Goal: Task Accomplishment & Management: Use online tool/utility

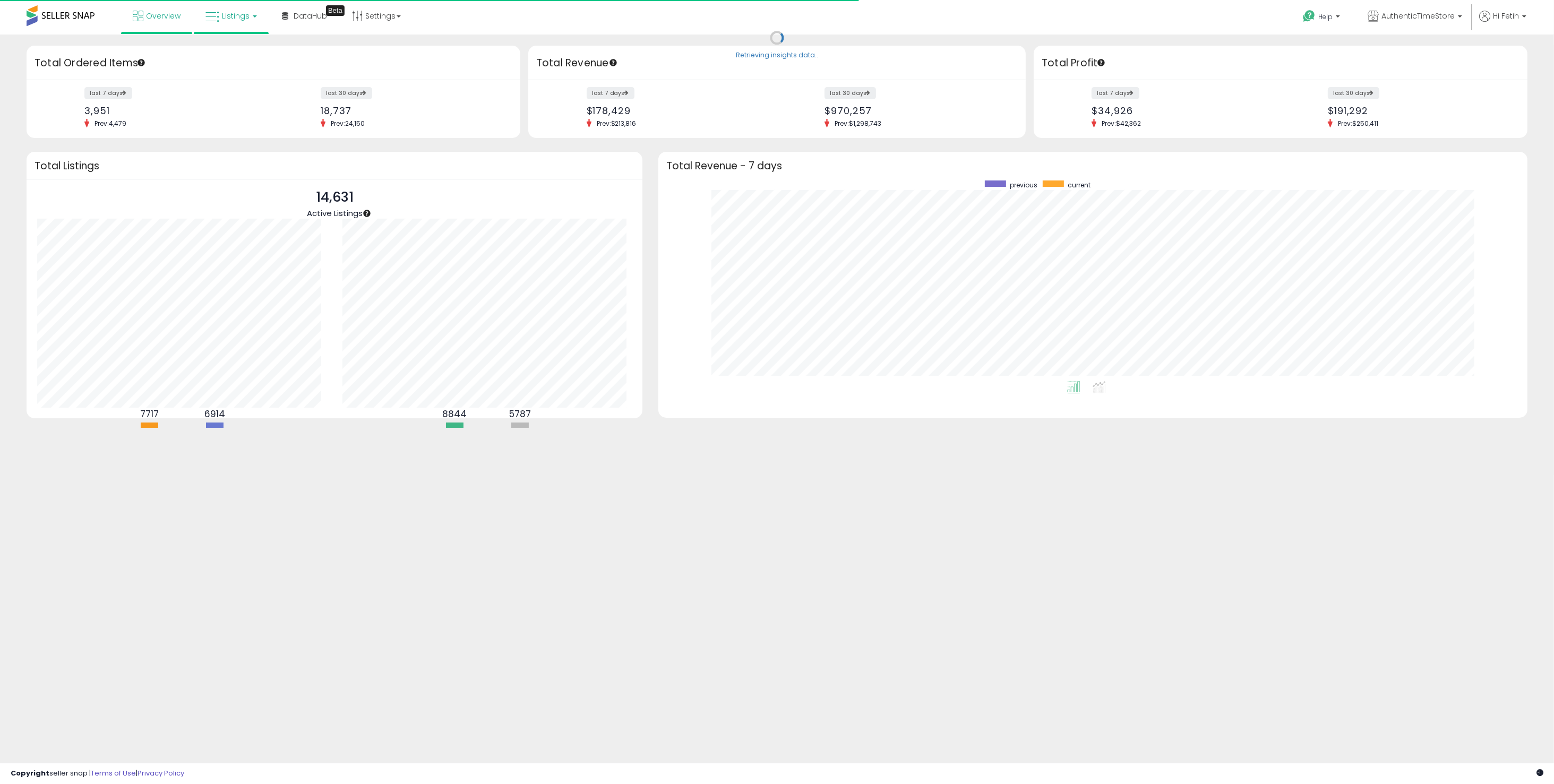
scroll to position [200, 848]
click at [248, 25] on link "Listings" at bounding box center [231, 16] width 68 height 32
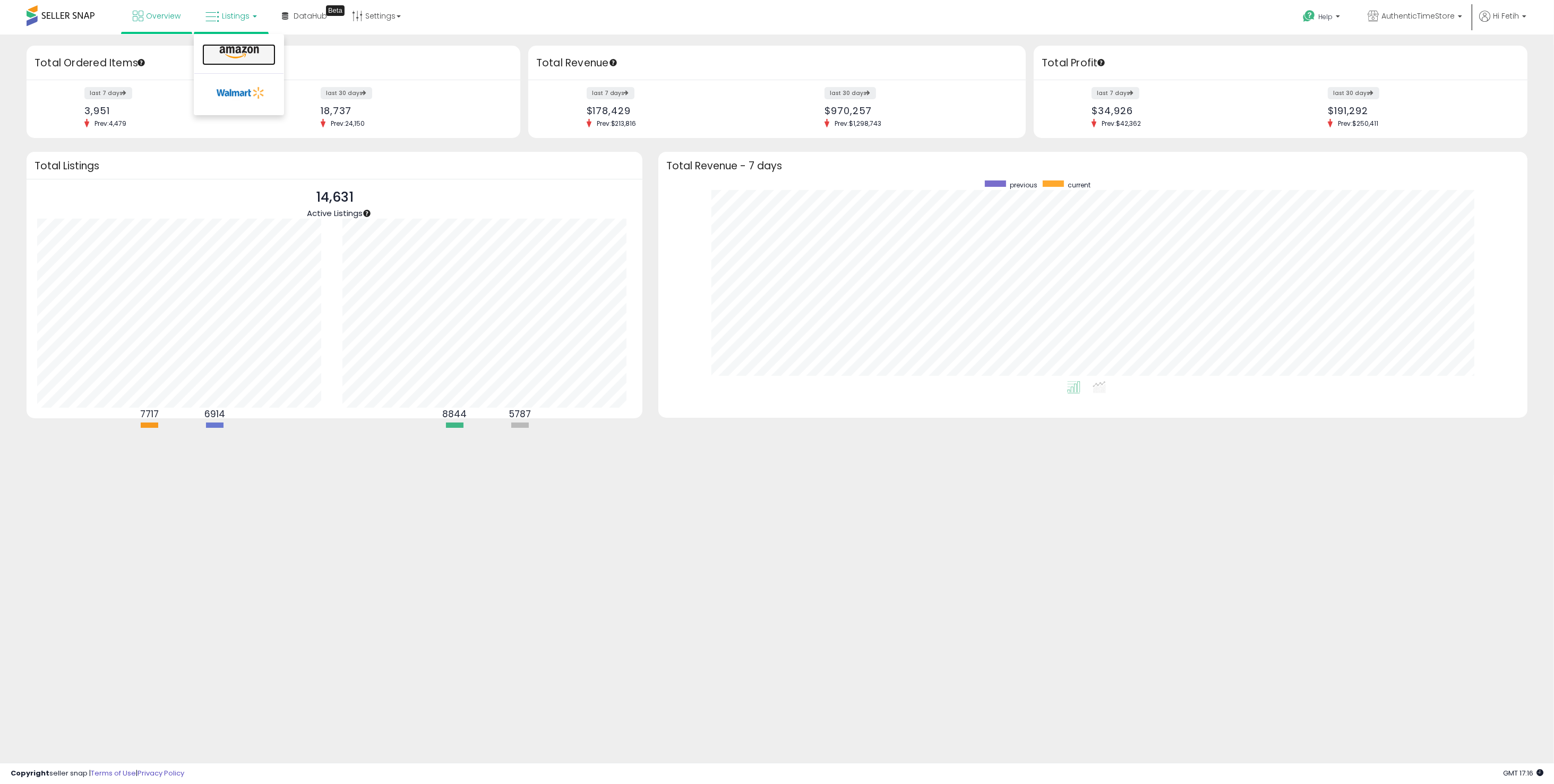
click at [258, 61] on link at bounding box center [239, 55] width 73 height 21
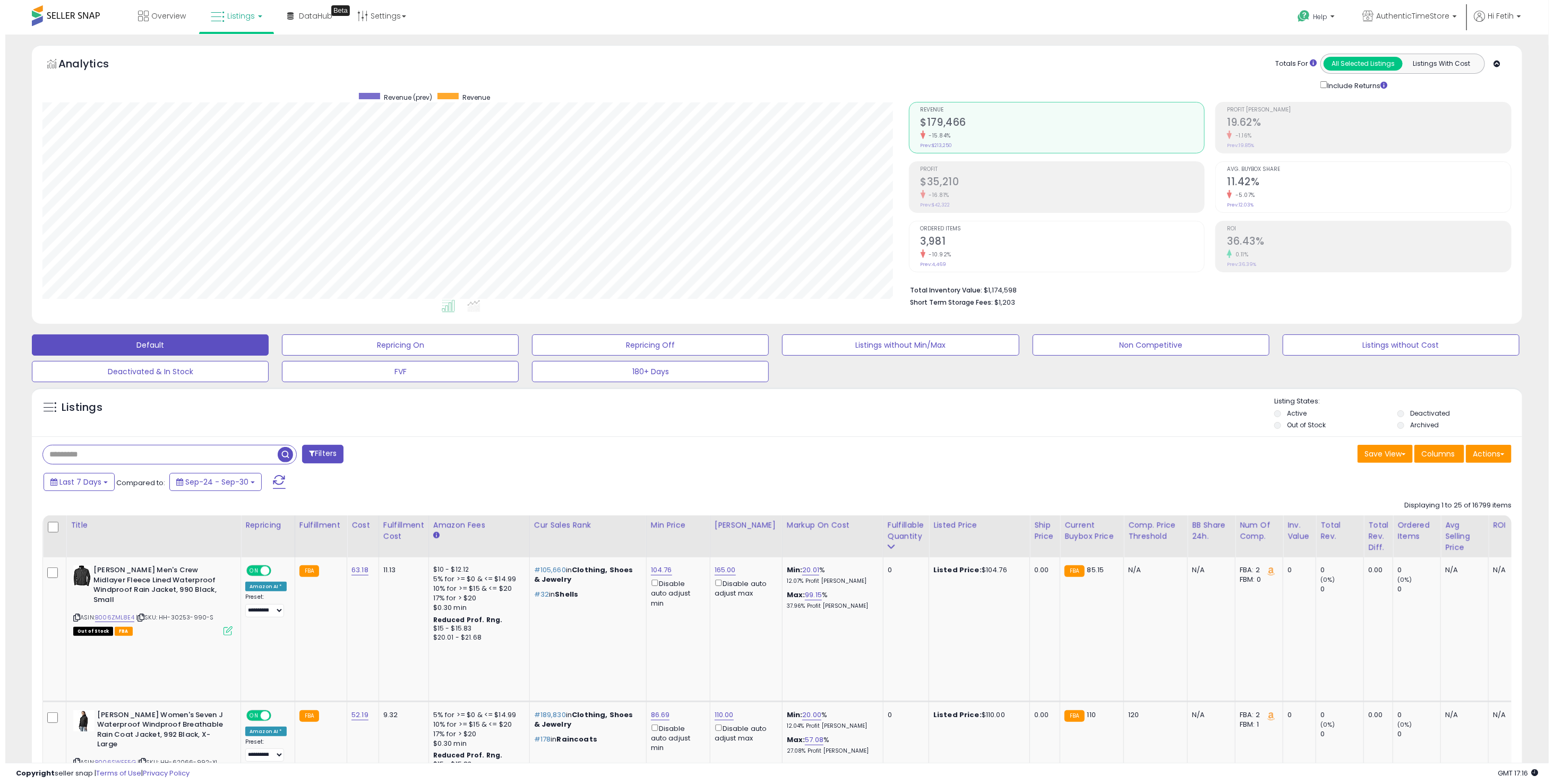
scroll to position [217, 866]
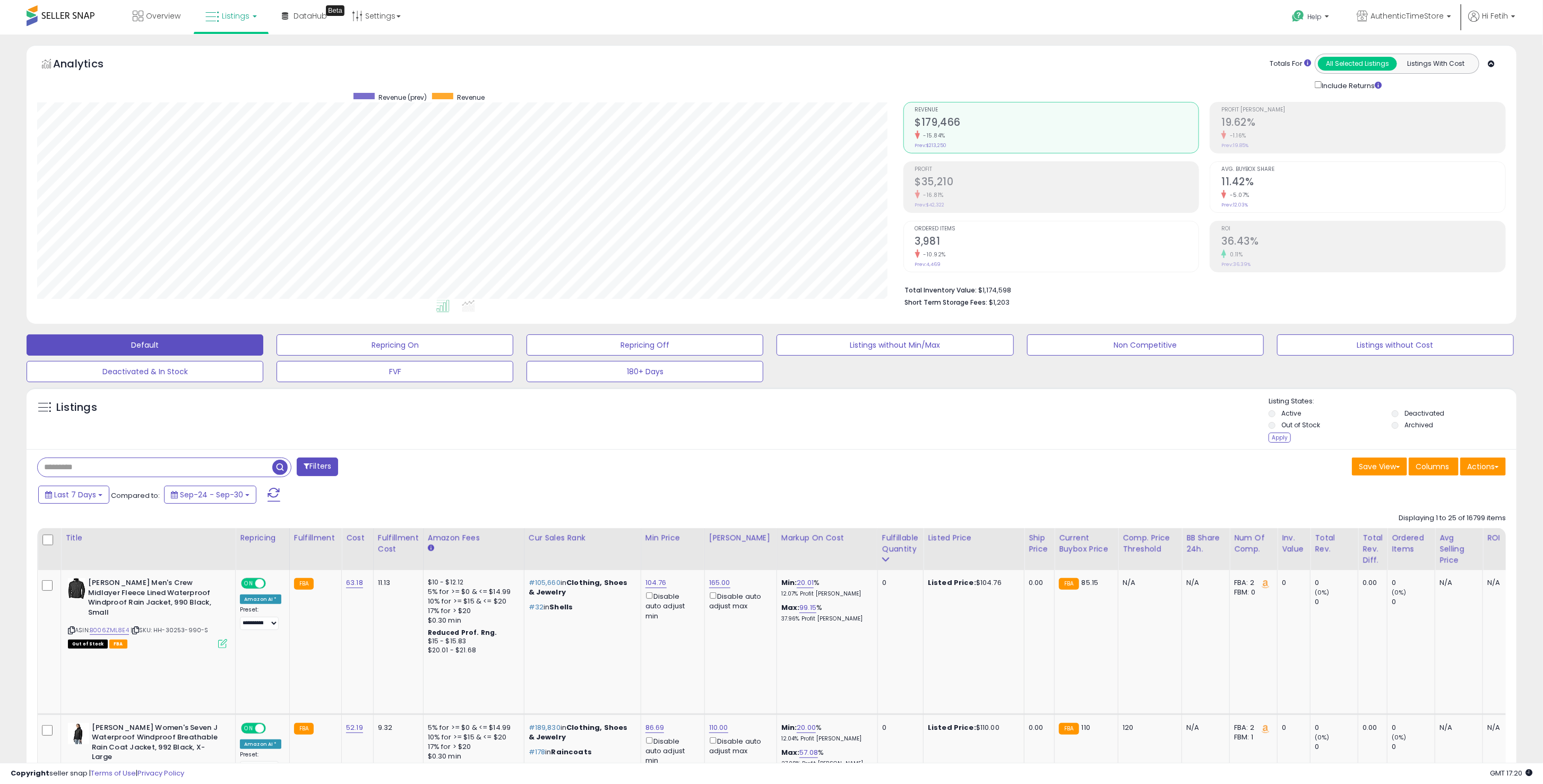
drag, startPoint x: 1285, startPoint y: 439, endPoint x: 970, endPoint y: 426, distance: 315.3
click at [1285, 439] on div "Apply" at bounding box center [1280, 437] width 23 height 10
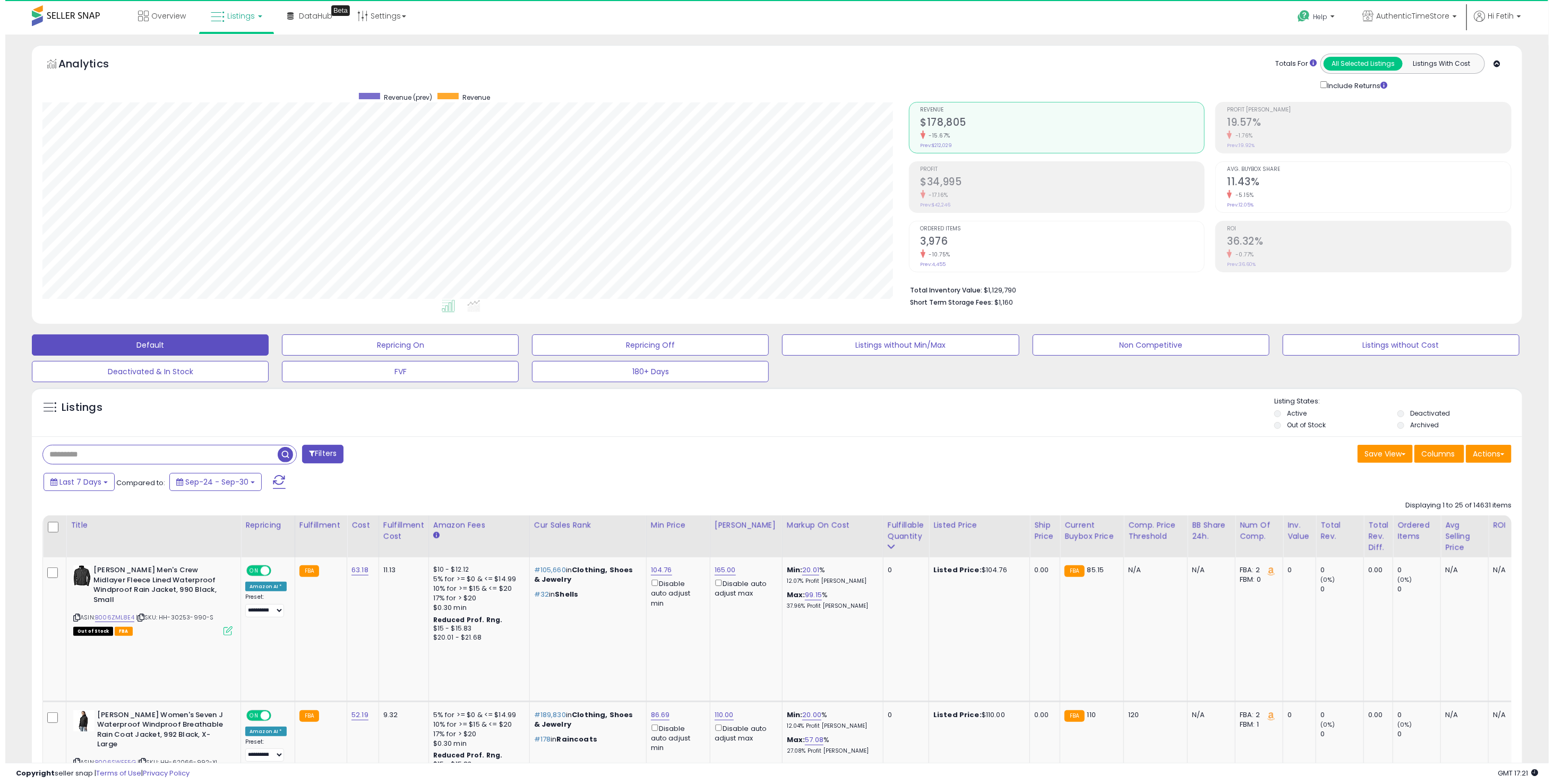
scroll to position [217, 866]
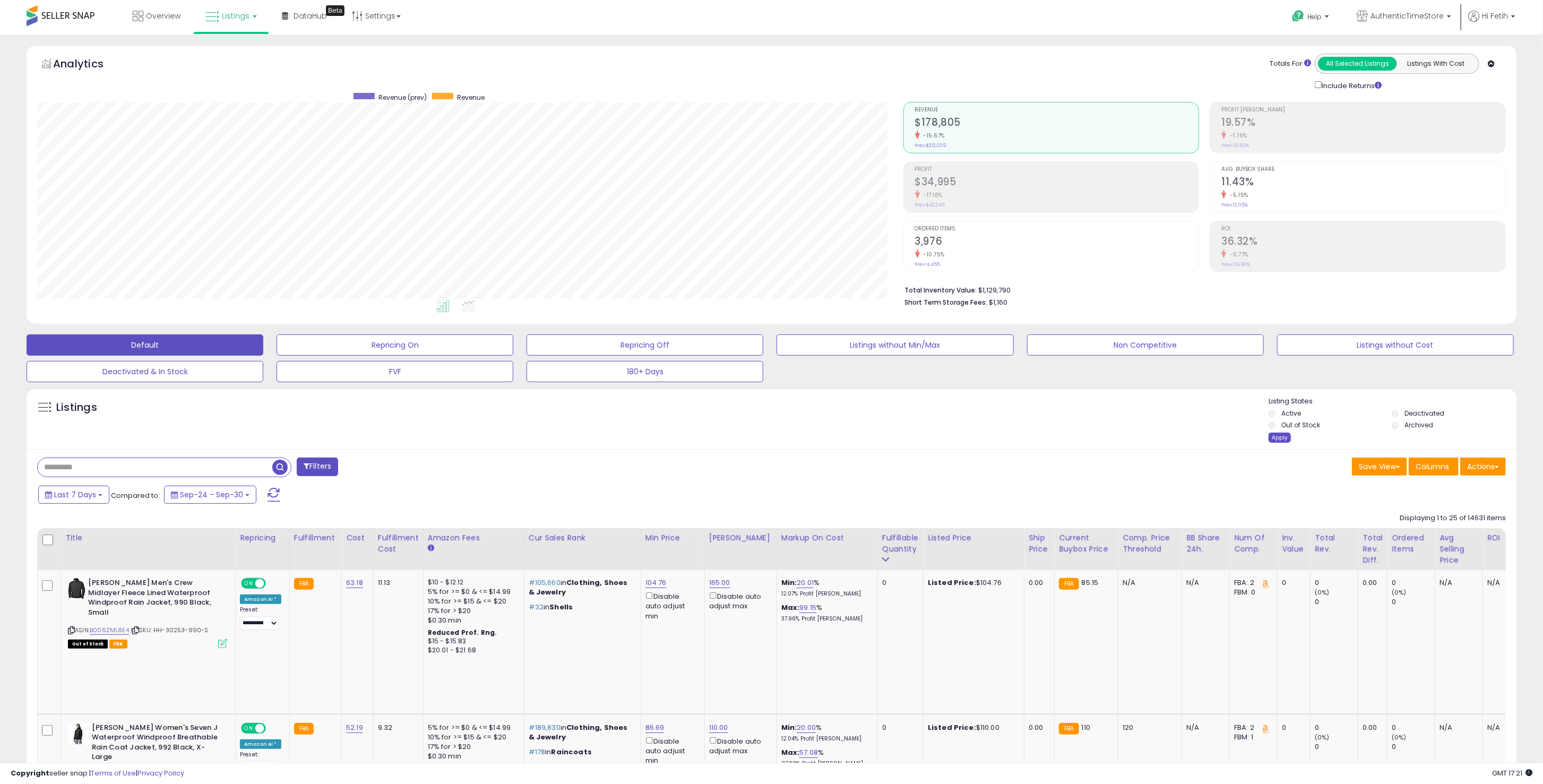
click at [1279, 439] on div "Apply" at bounding box center [1280, 437] width 23 height 10
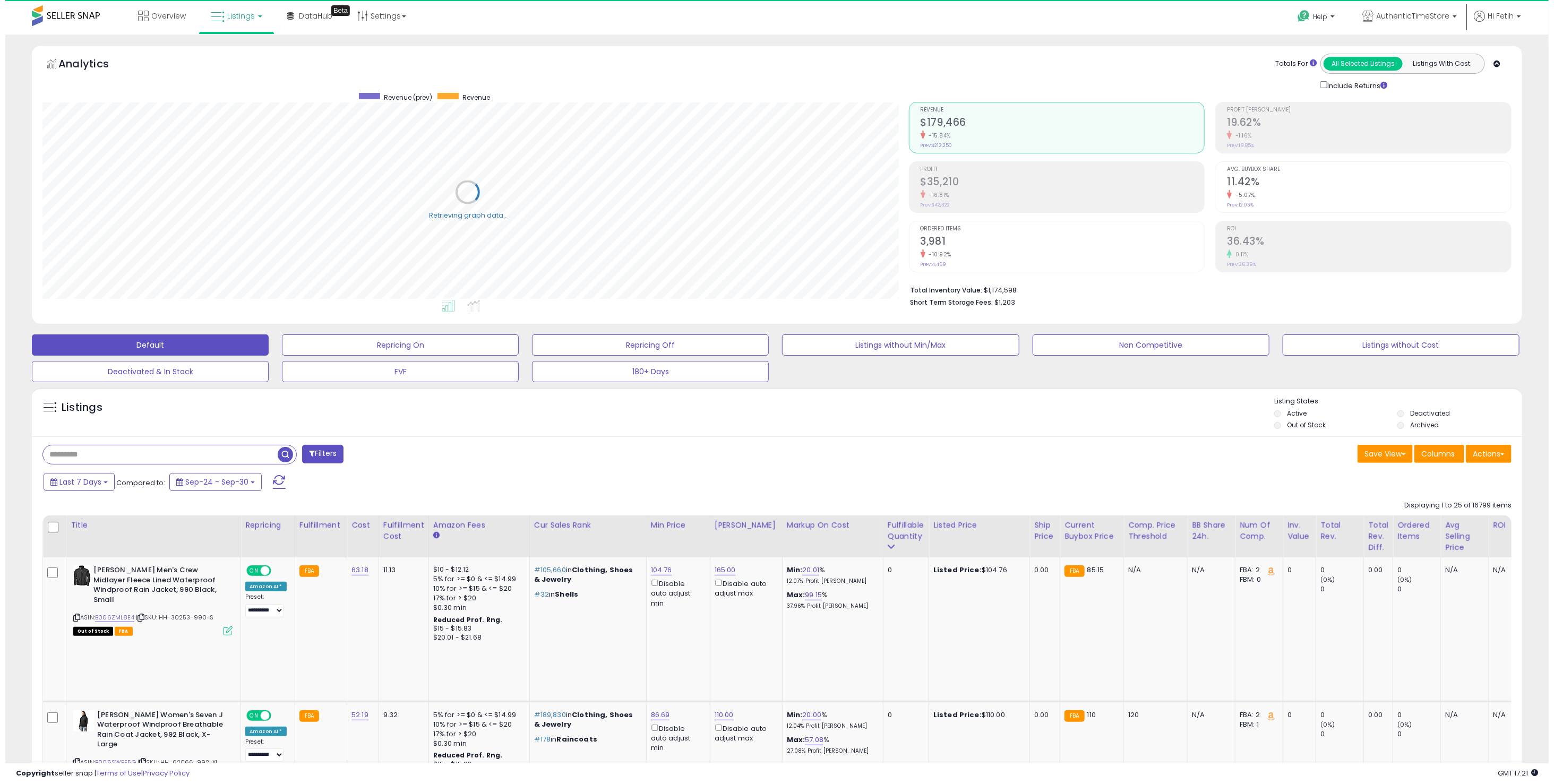
scroll to position [530507, 530000]
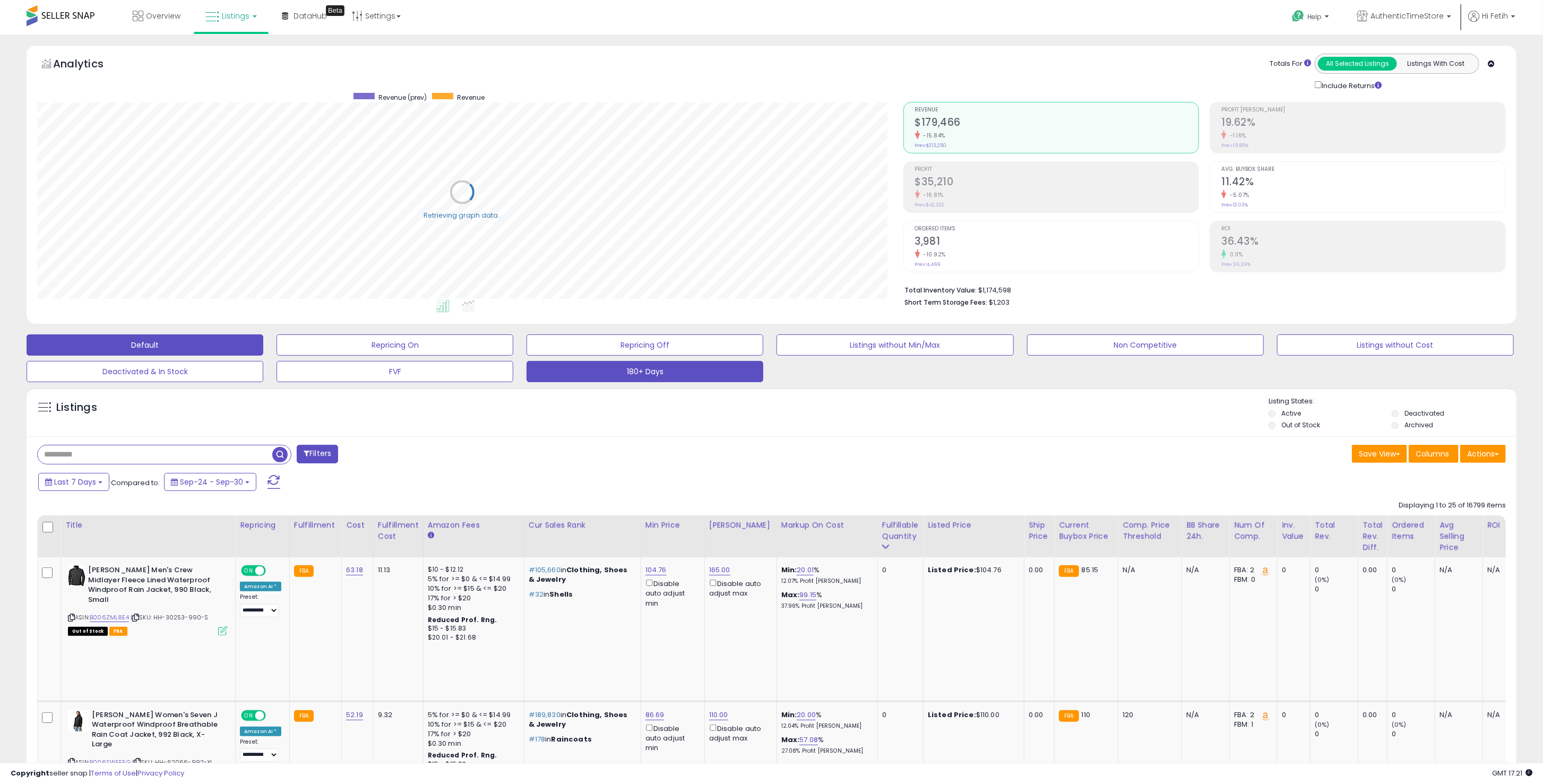
click at [671, 368] on button "180+ Days" at bounding box center [645, 372] width 237 height 21
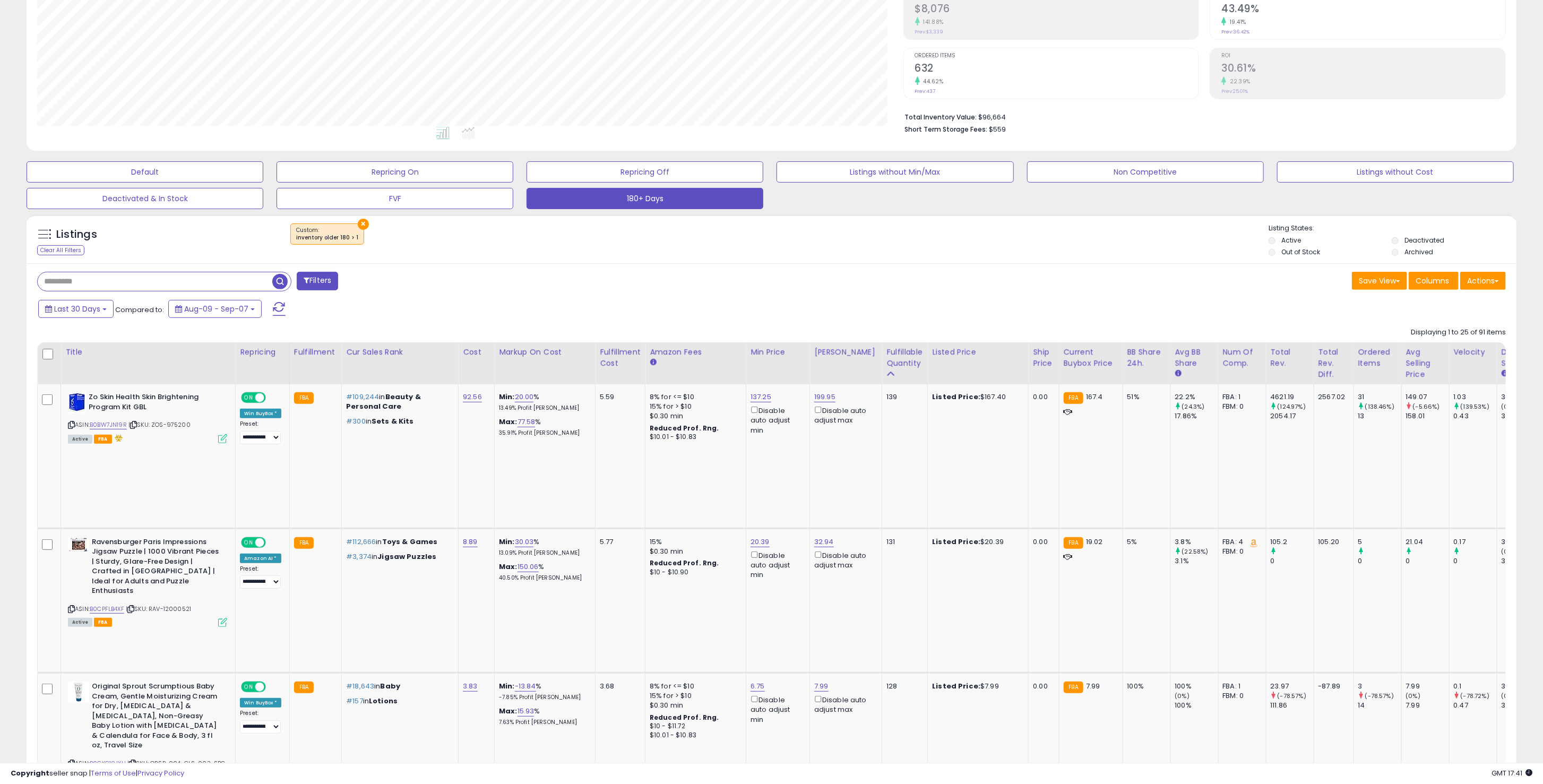
scroll to position [158, 0]
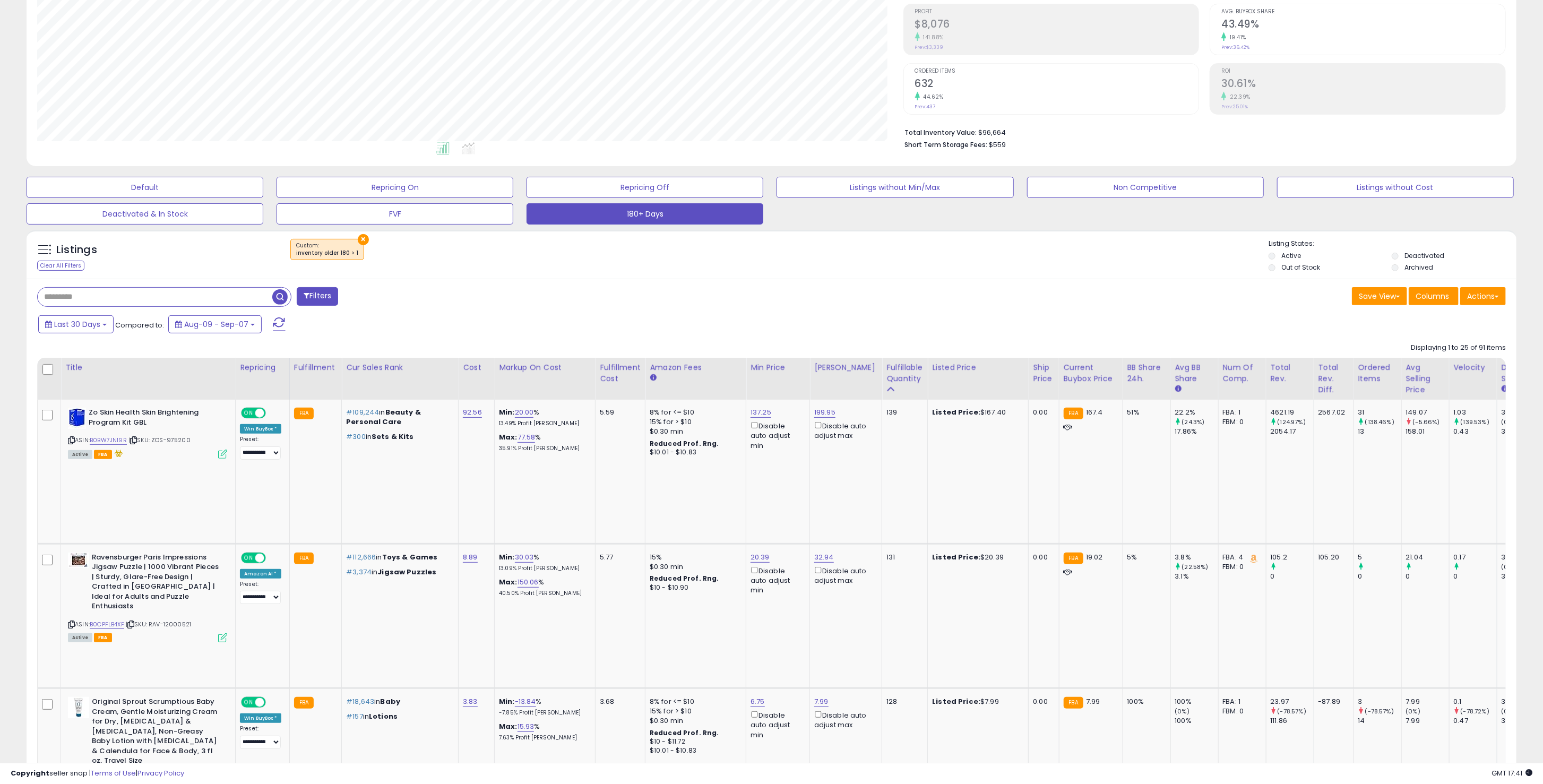
drag, startPoint x: 1511, startPoint y: 107, endPoint x: 1509, endPoint y: 113, distance: 6.3
click at [1509, 113] on div "Retrieving aggregations.. Revenue $45,353 98.25% Prev: $22,876 Profit $8,076" at bounding box center [1205, 44] width 619 height 222
click at [1520, 130] on div "Analytics Totals For All Selected Listings Listings With Cost Include Returns" at bounding box center [772, 29] width 1506 height 284
